Goal: Transaction & Acquisition: Purchase product/service

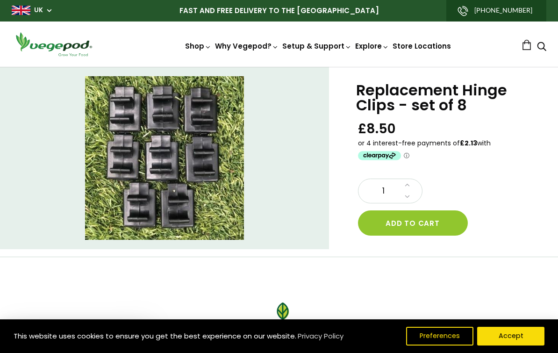
click at [429, 224] on button "Add to cart" at bounding box center [413, 222] width 110 height 25
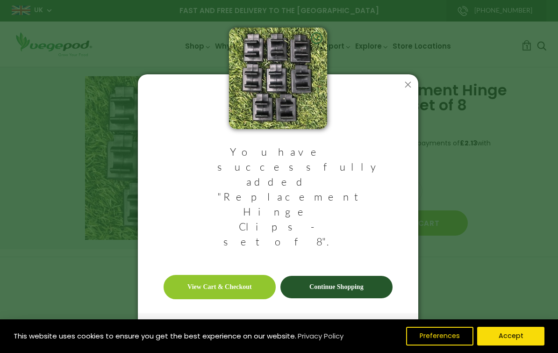
click at [360, 276] on link "Continue Shopping" at bounding box center [336, 287] width 112 height 22
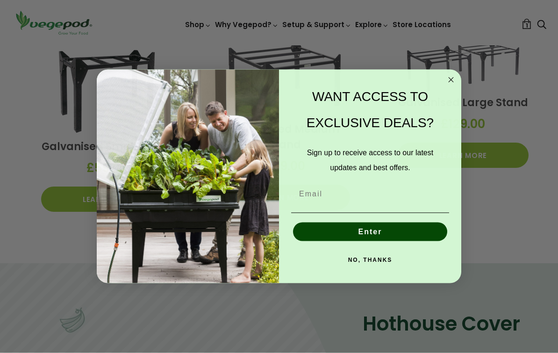
scroll to position [800, 0]
click at [385, 269] on button "NO, THANKS" at bounding box center [370, 259] width 158 height 19
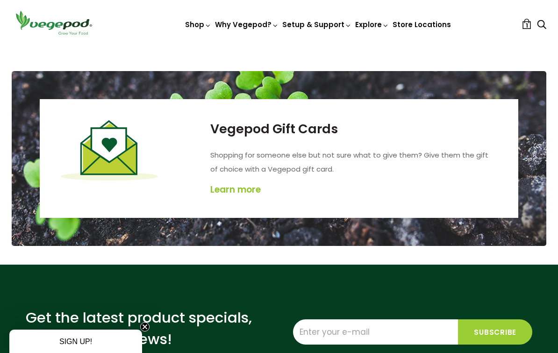
scroll to position [1385, 0]
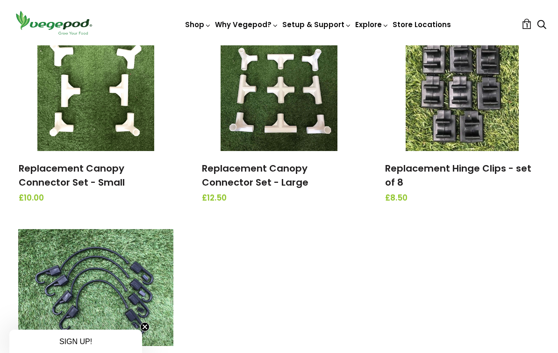
scroll to position [1059, 0]
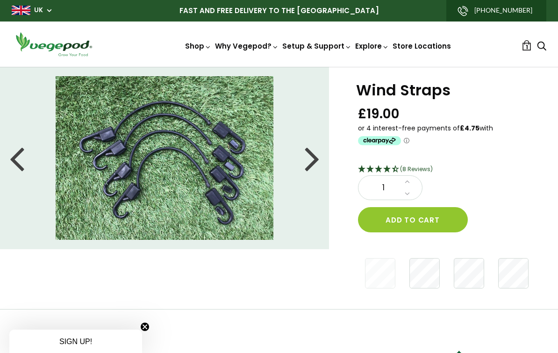
click at [437, 220] on button "Add to cart" at bounding box center [413, 219] width 110 height 25
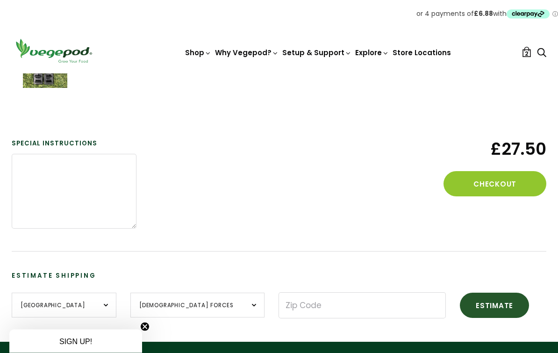
scroll to position [248, 0]
click at [205, 307] on select "British Forces England Northern Ireland Scotland Wales" at bounding box center [197, 304] width 134 height 25
select select "England"
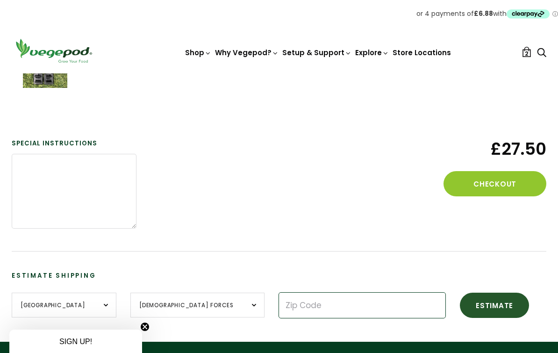
click at [319, 308] on input "Zip Code" at bounding box center [361, 305] width 167 height 26
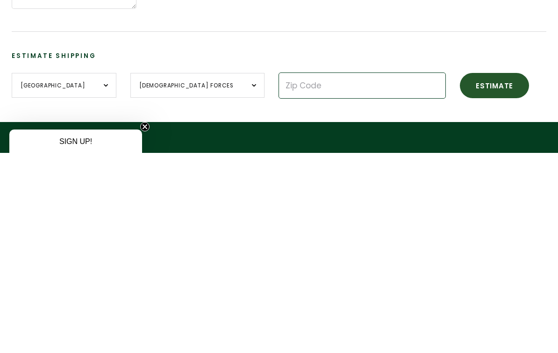
type input "B92 8SU"
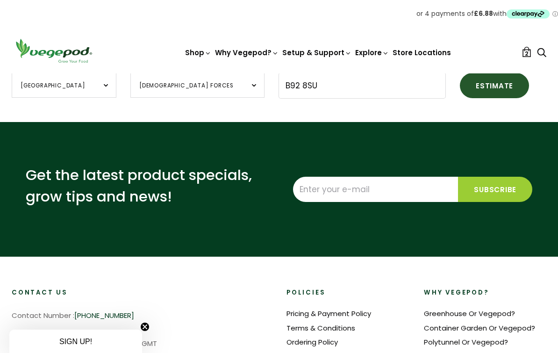
click at [460, 87] on button "Estimate" at bounding box center [494, 85] width 69 height 25
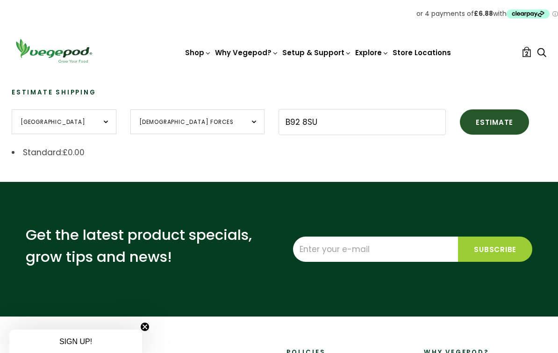
scroll to position [408, 0]
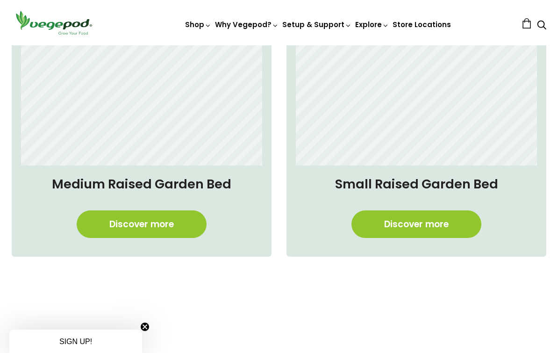
scroll to position [646, 0]
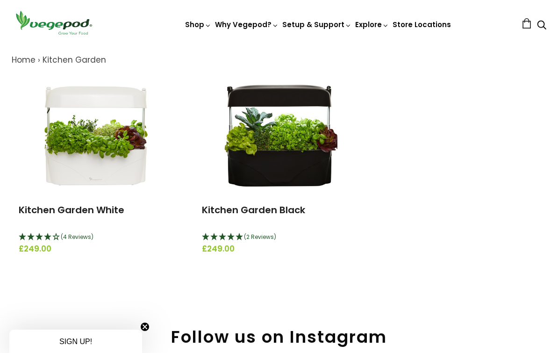
scroll to position [100, 0]
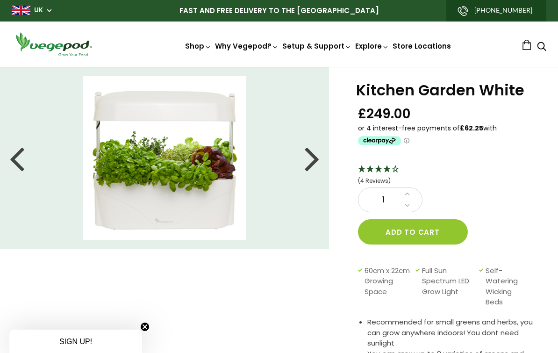
click at [311, 159] on div at bounding box center [312, 158] width 15 height 42
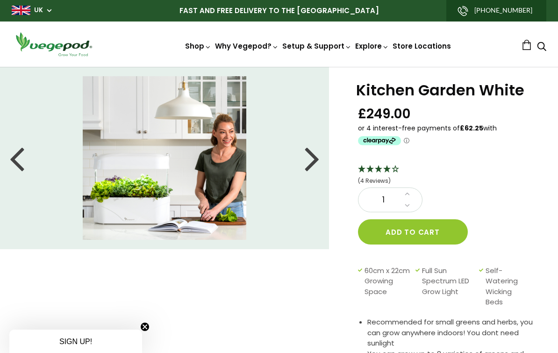
click at [320, 166] on li at bounding box center [164, 158] width 329 height 164
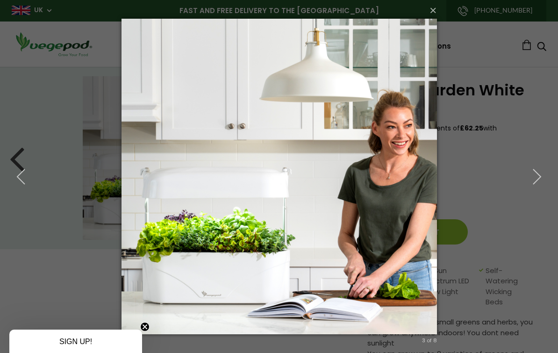
click at [529, 177] on icon "button" at bounding box center [536, 176] width 17 height 17
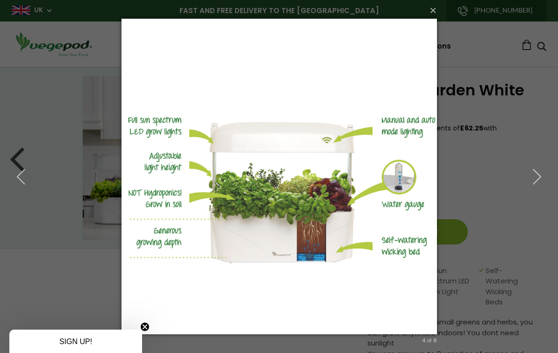
click at [534, 182] on icon "button" at bounding box center [536, 176] width 17 height 17
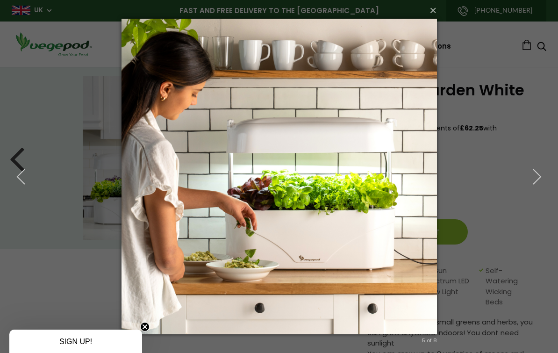
click at [534, 180] on icon "button" at bounding box center [536, 176] width 17 height 17
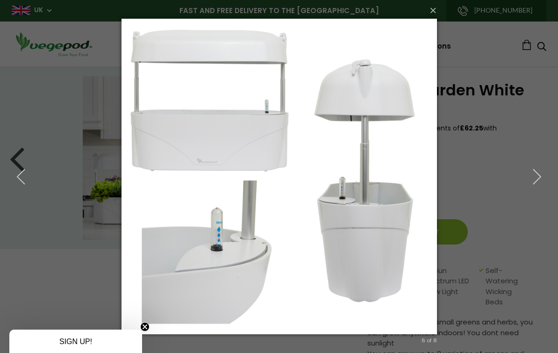
click at [530, 180] on icon "button" at bounding box center [536, 176] width 17 height 17
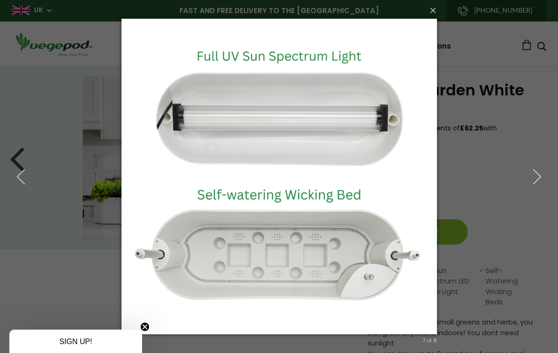
click at [538, 177] on icon "button" at bounding box center [536, 176] width 17 height 17
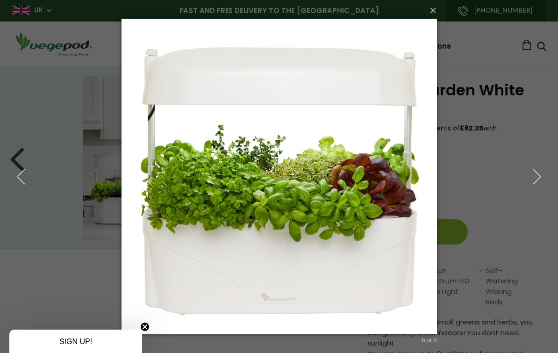
click at [538, 177] on icon "button" at bounding box center [536, 176] width 17 height 17
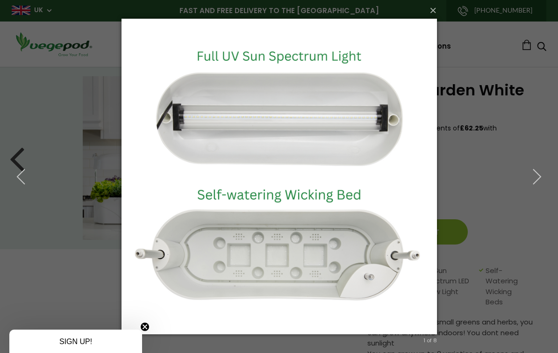
click at [539, 178] on icon "button" at bounding box center [536, 176] width 17 height 17
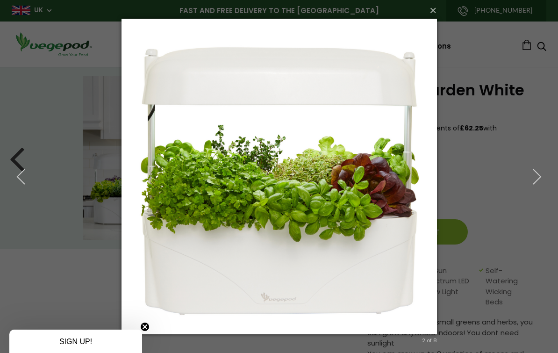
click at [541, 178] on icon "button" at bounding box center [536, 176] width 17 height 17
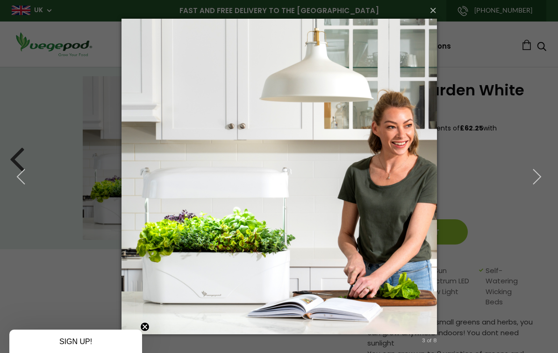
click at [434, 17] on button "×" at bounding box center [281, 10] width 315 height 21
